Goal: Task Accomplishment & Management: Use online tool/utility

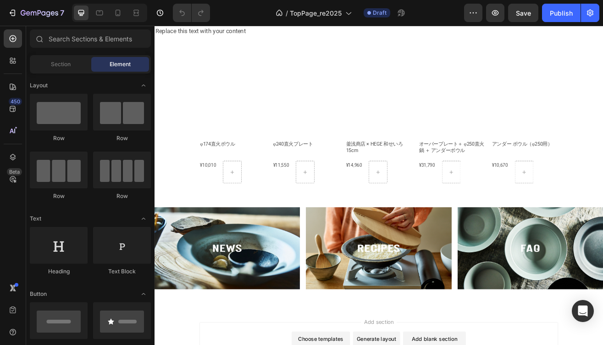
scroll to position [504, 0]
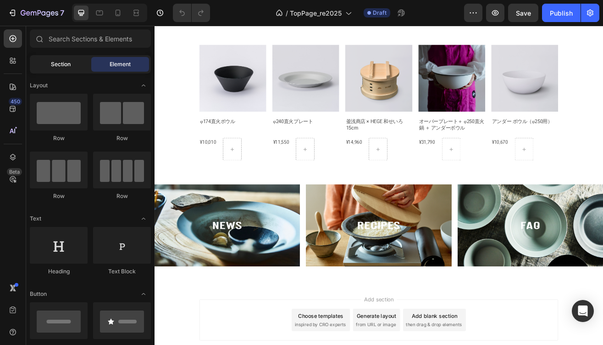
click at [62, 61] on span "Section" at bounding box center [61, 64] width 20 height 8
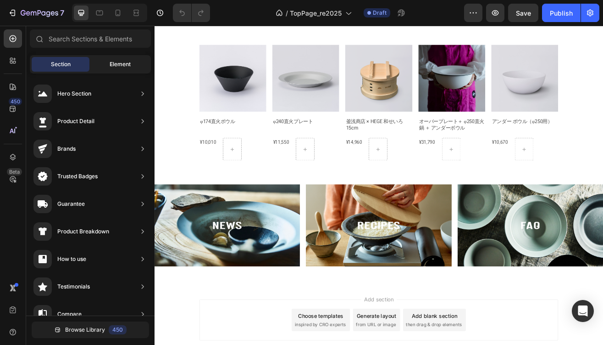
click at [110, 64] on span "Element" at bounding box center [120, 64] width 21 height 8
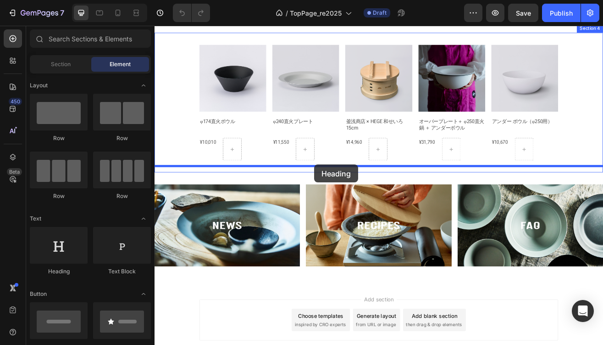
drag, startPoint x: 219, startPoint y: 270, endPoint x: 351, endPoint y: 196, distance: 150.8
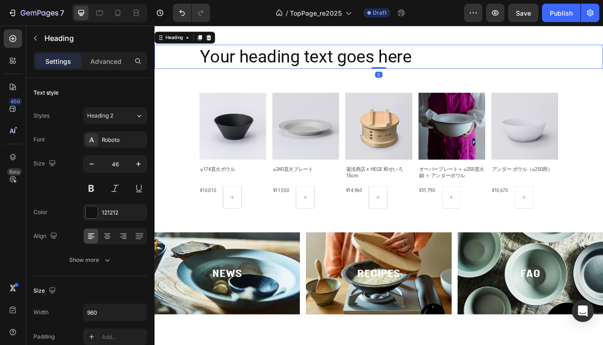
click at [314, 78] on h2 "Your heading text goes here" at bounding box center [430, 63] width 441 height 29
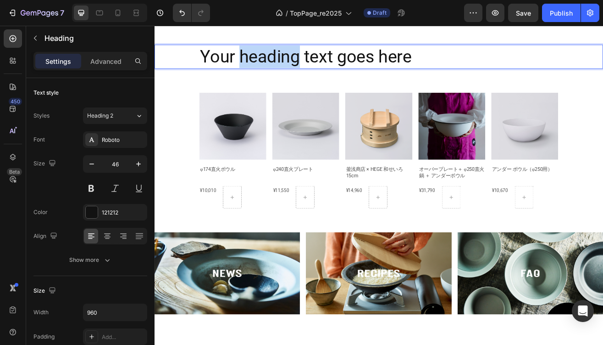
click at [314, 78] on p "Your heading text goes here" at bounding box center [430, 64] width 439 height 28
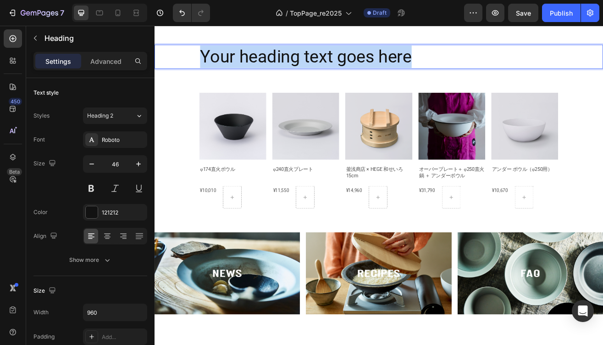
click at [314, 78] on p "Your heading text goes here" at bounding box center [430, 64] width 439 height 28
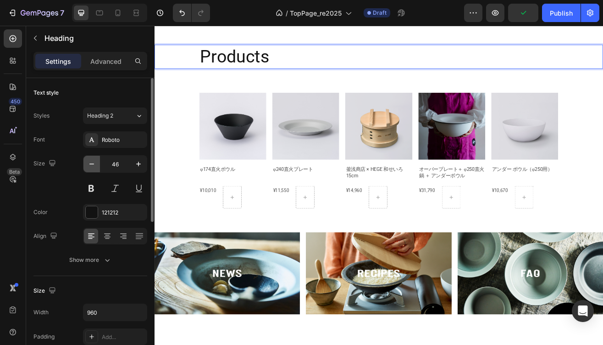
click at [91, 164] on icon "button" at bounding box center [91, 163] width 5 height 1
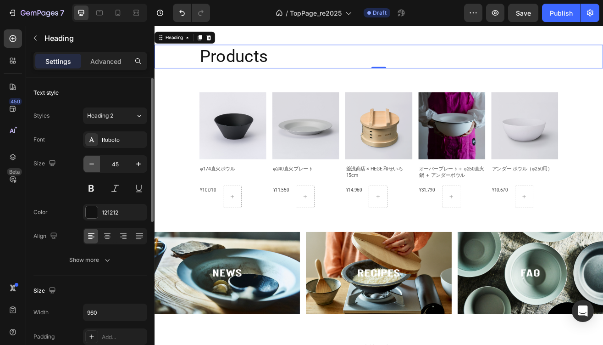
click at [91, 164] on icon "button" at bounding box center [91, 163] width 5 height 1
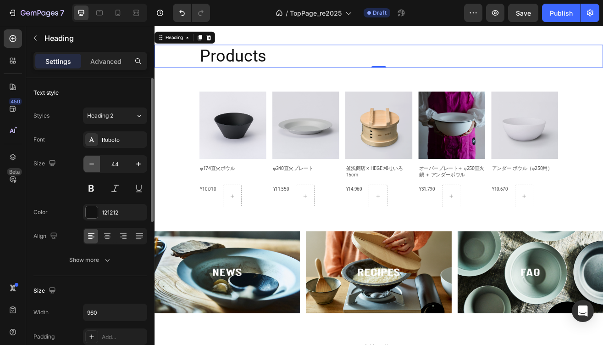
click at [91, 164] on icon "button" at bounding box center [91, 163] width 5 height 1
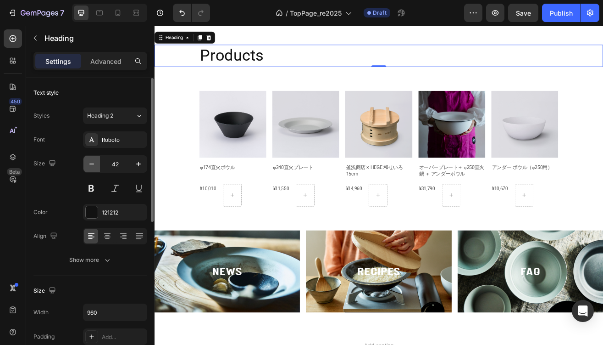
click at [91, 164] on icon "button" at bounding box center [91, 163] width 5 height 1
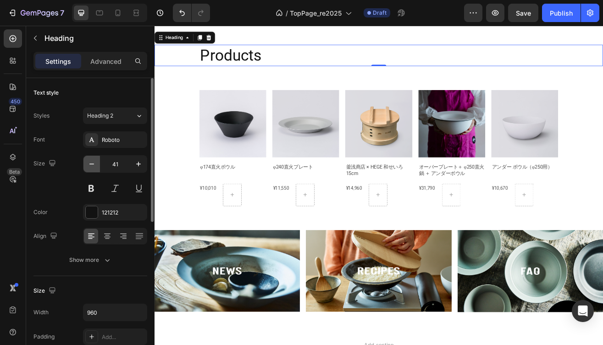
click at [91, 164] on icon "button" at bounding box center [91, 163] width 5 height 1
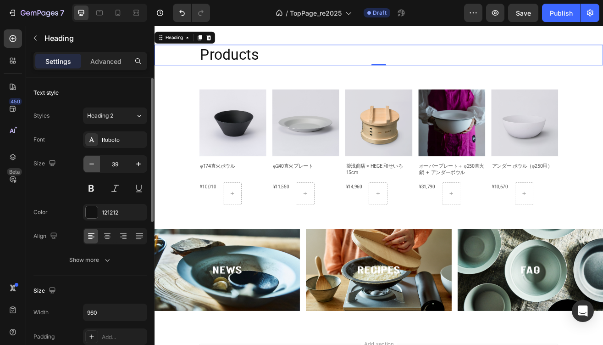
click at [91, 164] on icon "button" at bounding box center [91, 163] width 5 height 1
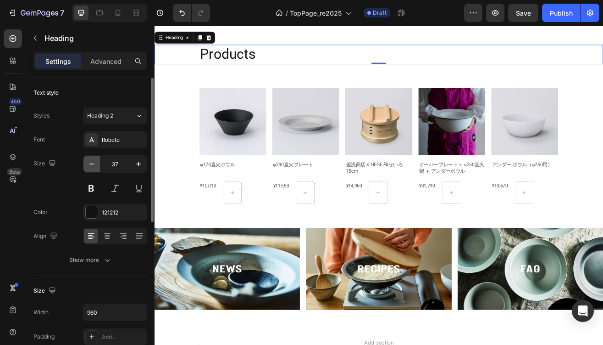
click at [91, 164] on icon "button" at bounding box center [91, 163] width 5 height 1
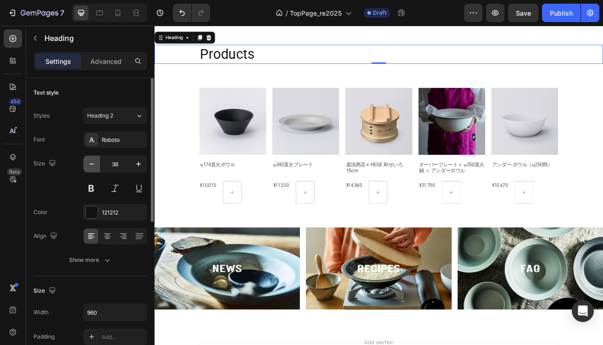
click at [91, 164] on icon "button" at bounding box center [91, 163] width 5 height 1
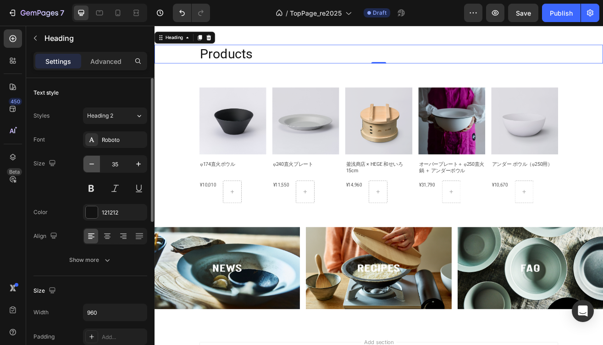
click at [91, 164] on icon "button" at bounding box center [91, 163] width 5 height 1
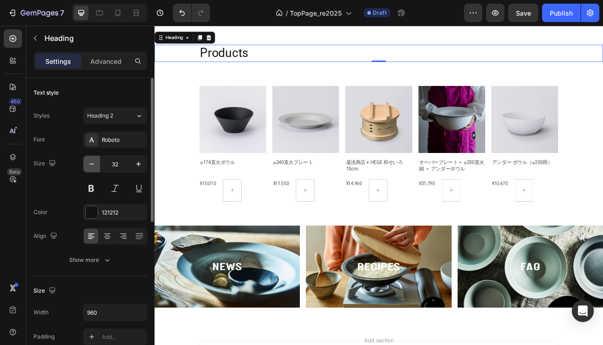
click at [91, 164] on icon "button" at bounding box center [91, 163] width 5 height 1
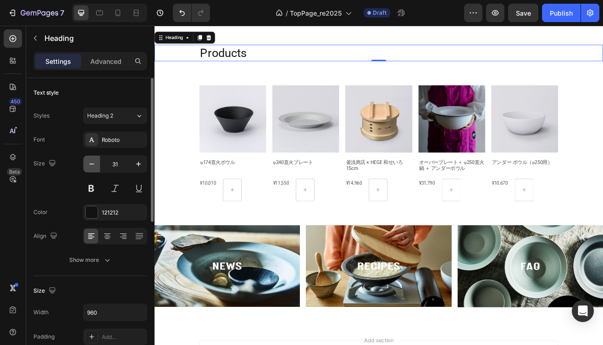
click at [91, 164] on icon "button" at bounding box center [91, 163] width 5 height 1
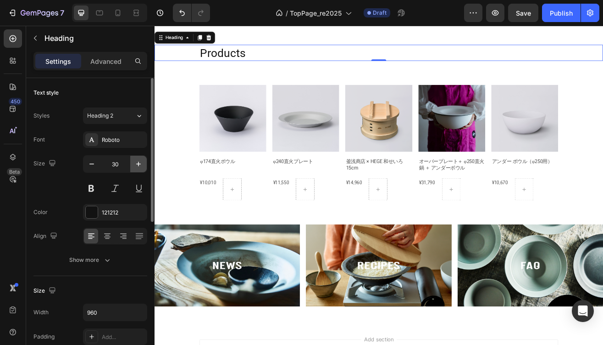
click at [134, 164] on icon "button" at bounding box center [138, 163] width 9 height 9
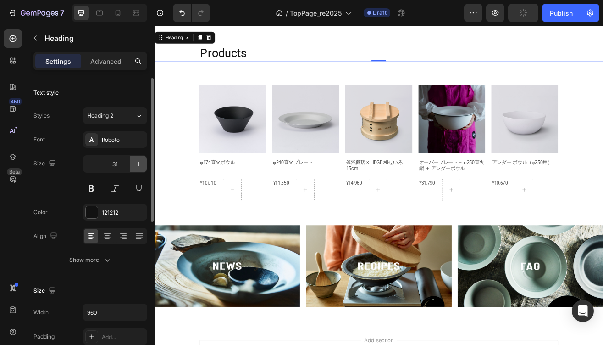
click at [134, 164] on icon "button" at bounding box center [138, 163] width 9 height 9
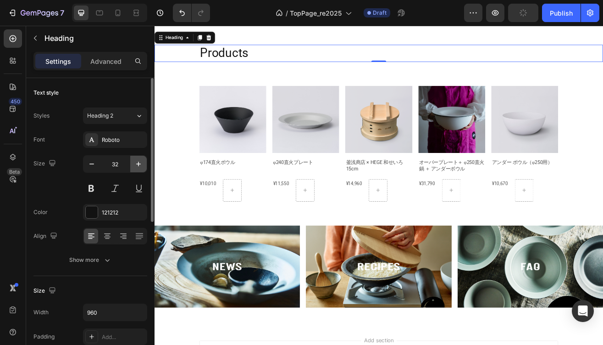
click at [134, 164] on icon "button" at bounding box center [138, 163] width 9 height 9
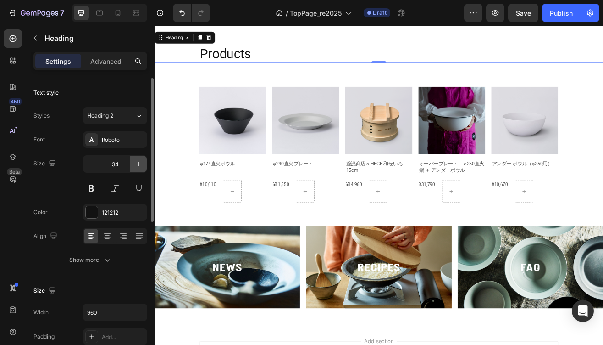
click at [134, 164] on icon "button" at bounding box center [138, 163] width 9 height 9
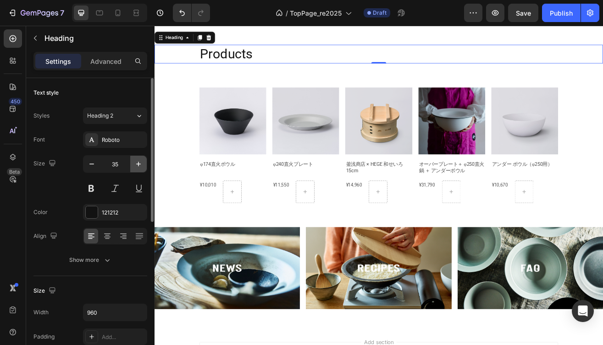
click at [134, 164] on icon "button" at bounding box center [138, 163] width 9 height 9
type input "36"
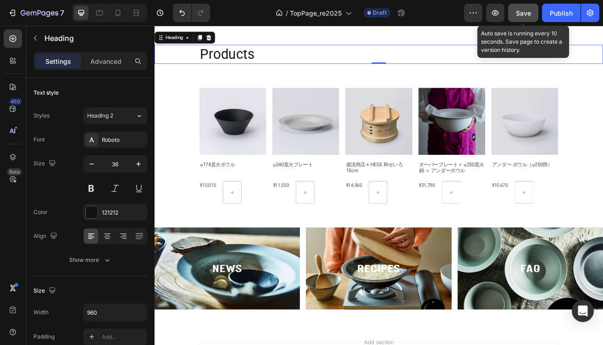
click at [530, 16] on span "Save" at bounding box center [523, 13] width 15 height 8
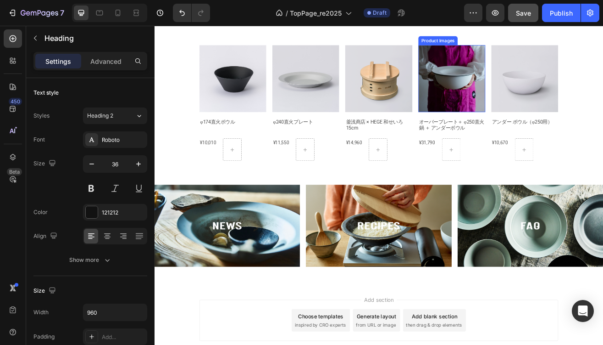
scroll to position [778, 0]
